Goal: Find specific page/section: Find specific page/section

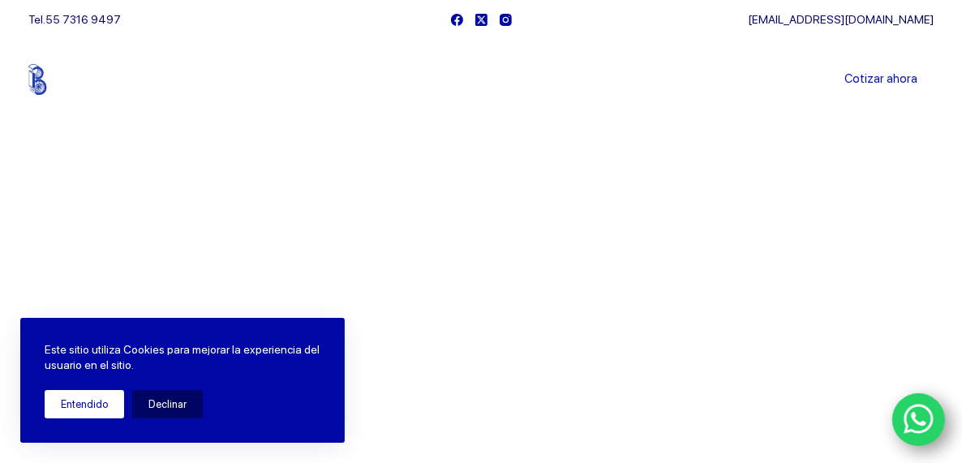
click at [106, 401] on button "Entendido" at bounding box center [84, 404] width 79 height 28
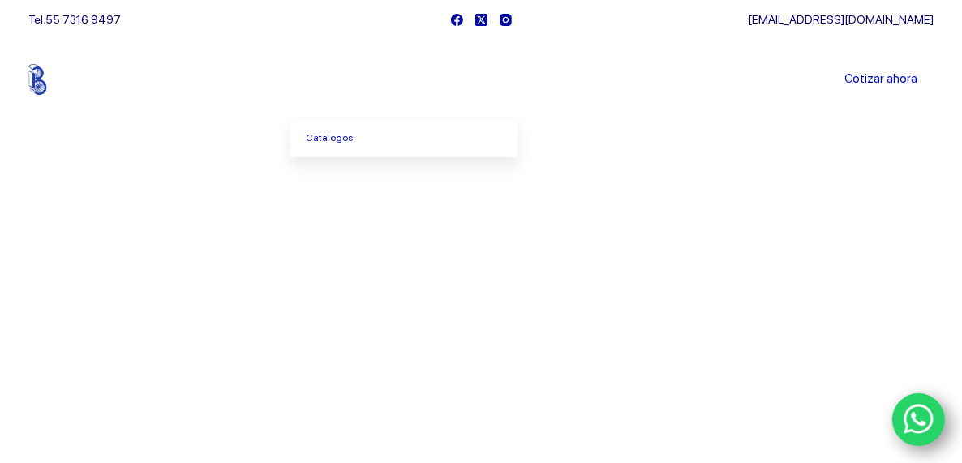
click at [378, 76] on icon "Menu Principal" at bounding box center [375, 79] width 6 height 6
click at [349, 142] on link "Catalogos" at bounding box center [403, 138] width 227 height 37
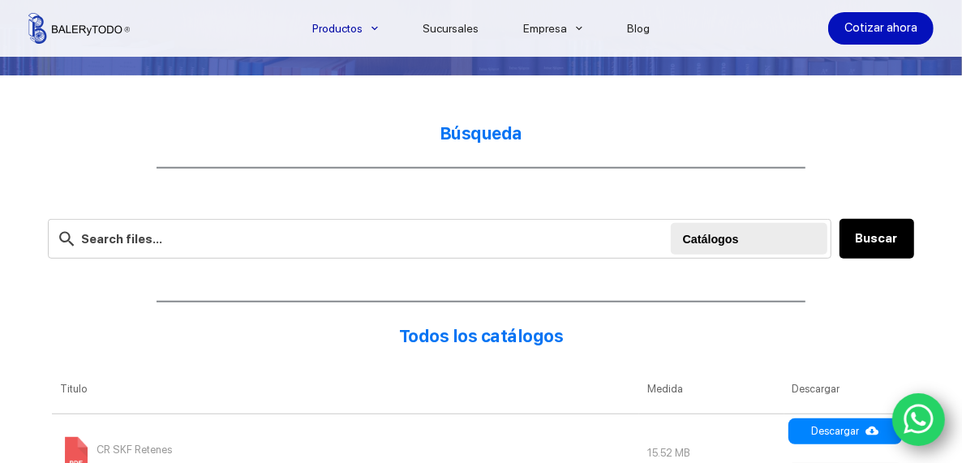
scroll to position [406, 0]
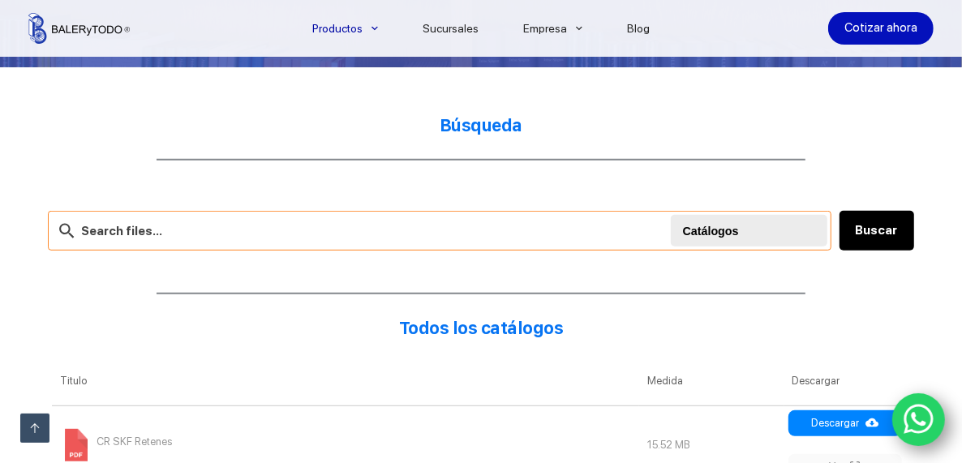
click at [159, 233] on input "text" at bounding box center [439, 231] width 783 height 40
type input "POLEAS DE 4""
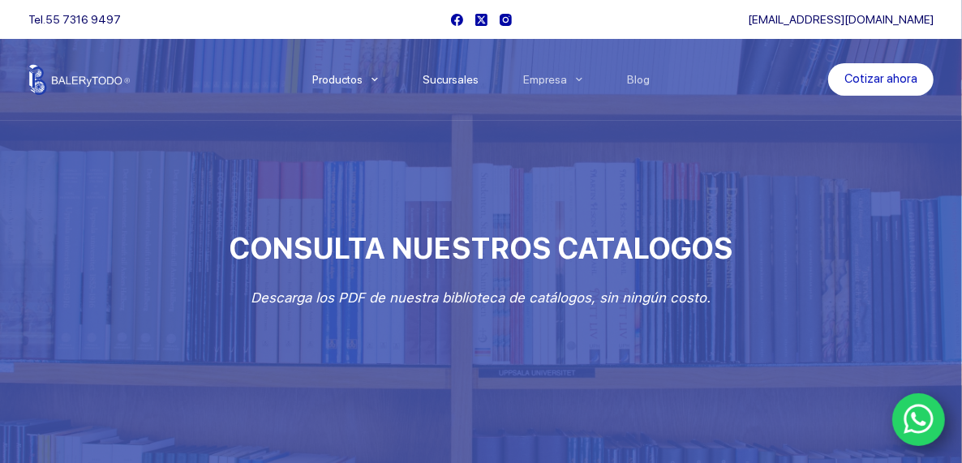
click at [459, 79] on link "Sucursales" at bounding box center [451, 79] width 101 height 0
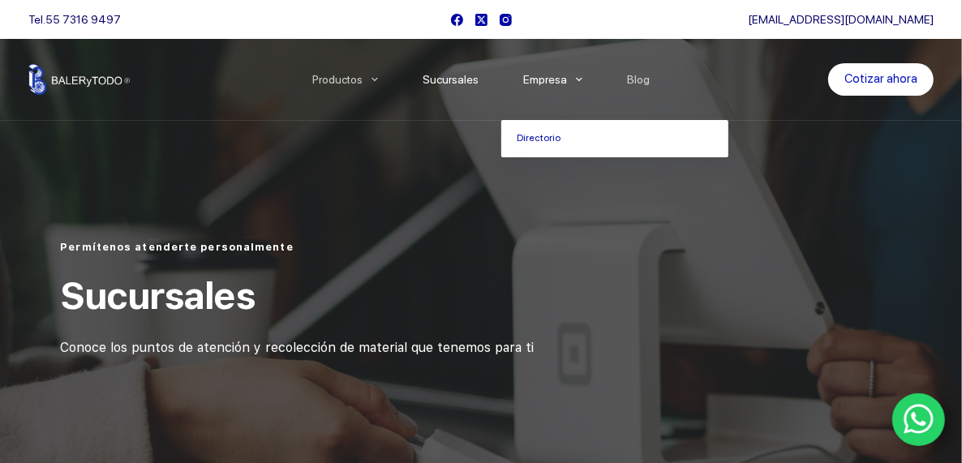
click at [560, 79] on link "Empresa" at bounding box center [553, 79] width 104 height 0
